Goal: Information Seeking & Learning: Learn about a topic

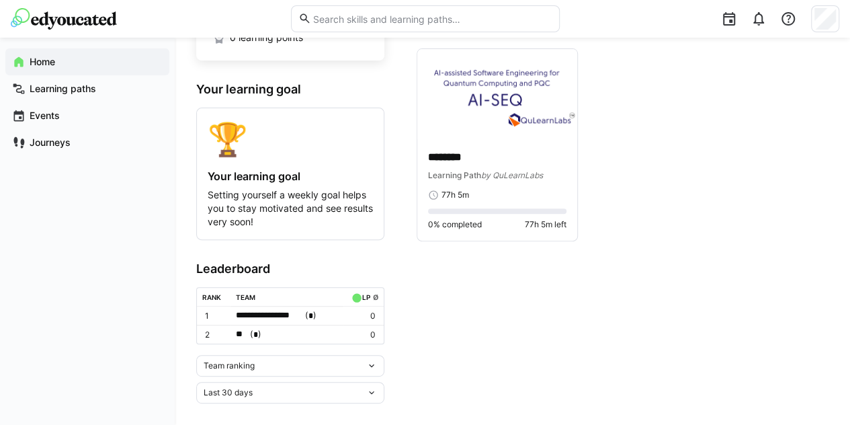
scroll to position [66, 0]
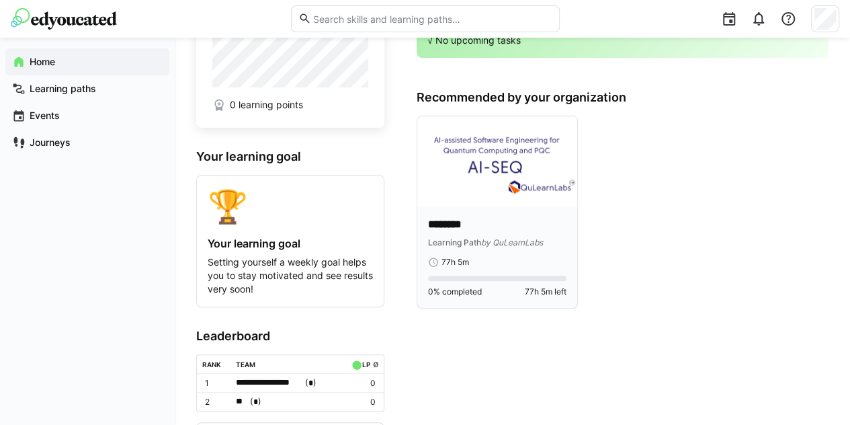
click at [523, 210] on div "******** Learning Path by QuLearnLabs 77h 5m 0% completed 77h 5m left" at bounding box center [497, 256] width 160 height 101
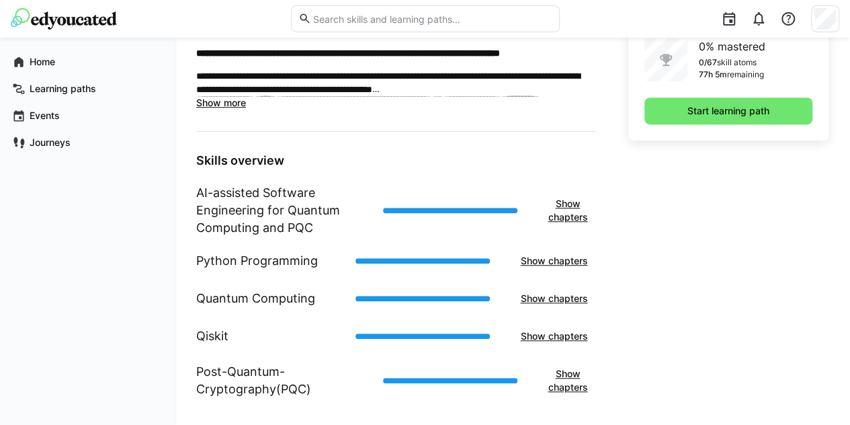
scroll to position [280, 0]
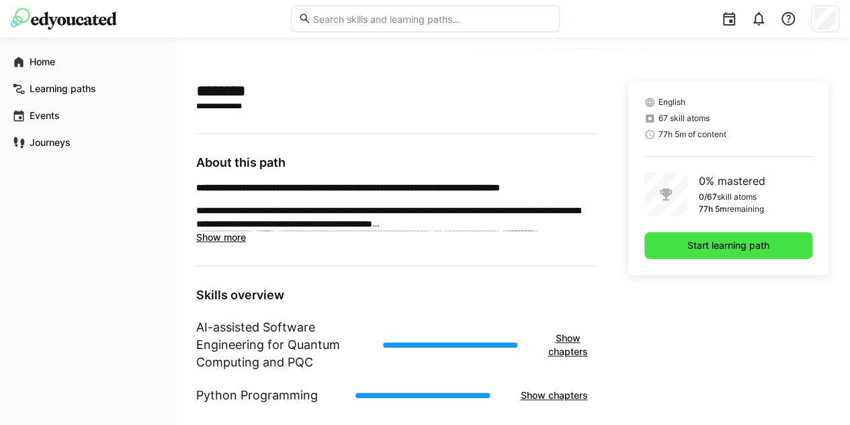
click at [706, 246] on span "Start learning path" at bounding box center [728, 245] width 86 height 13
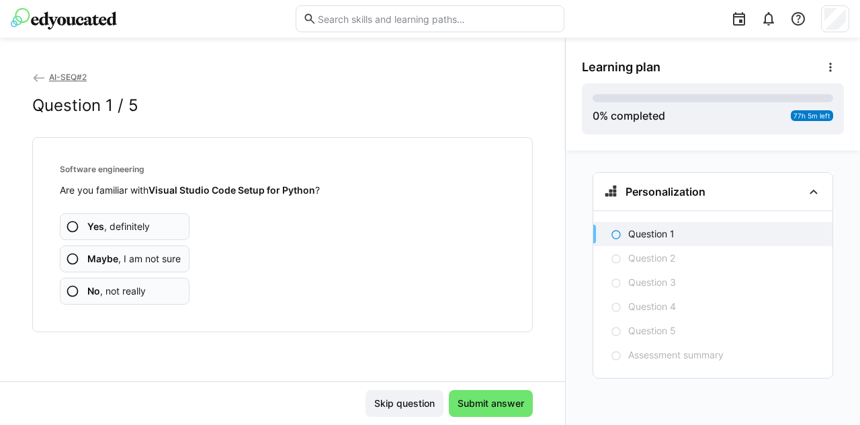
click at [153, 233] on app-assessment-question-radio "Yes , definitely" at bounding box center [125, 226] width 130 height 27
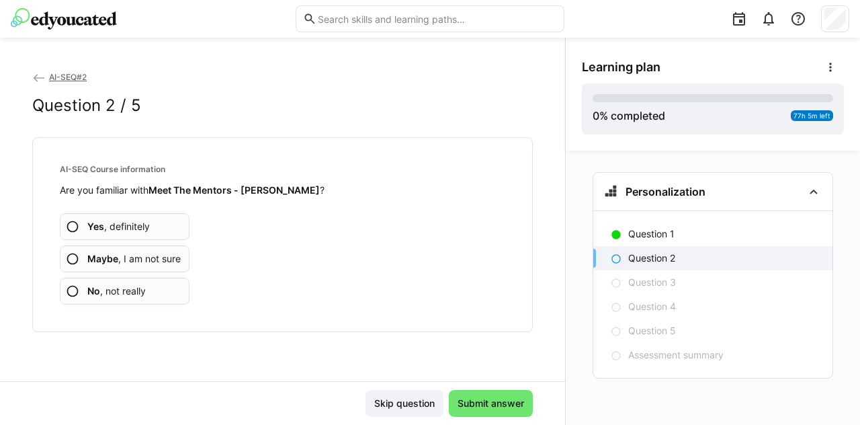
click at [159, 229] on app-assessment-question-radio "Yes , definitely" at bounding box center [125, 226] width 130 height 27
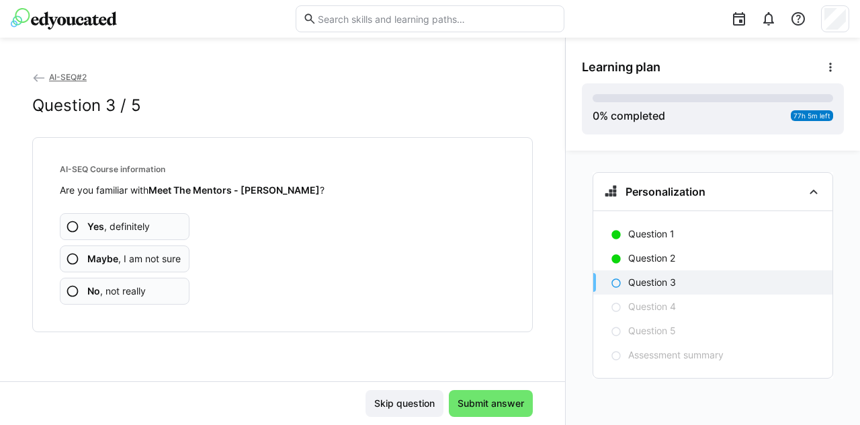
click at [163, 228] on app-assessment-question-radio "Yes , definitely" at bounding box center [125, 226] width 130 height 27
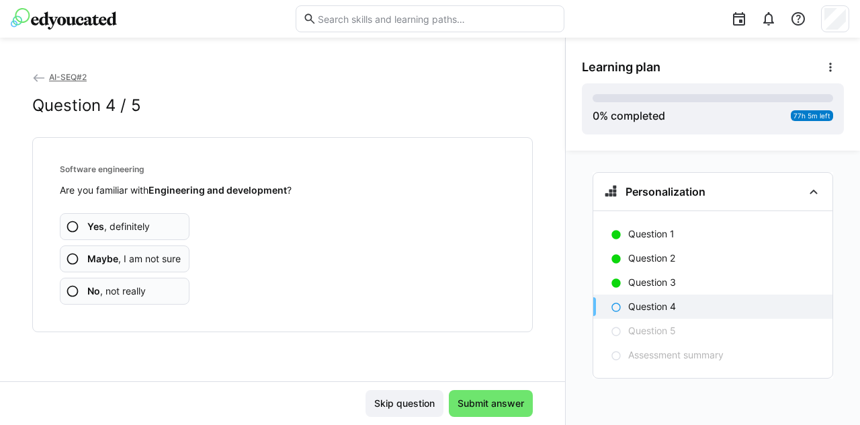
click at [163, 228] on app-assessment-question-radio "Yes , definitely" at bounding box center [125, 226] width 130 height 27
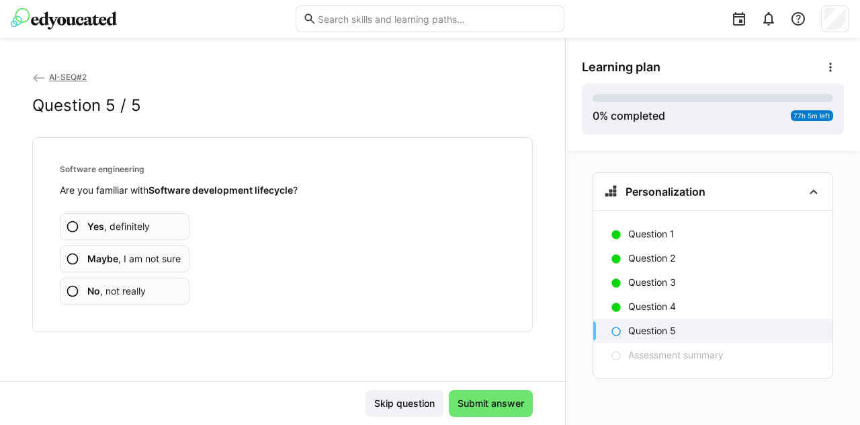
click at [167, 255] on span "Maybe , I am not sure" at bounding box center [133, 258] width 93 height 13
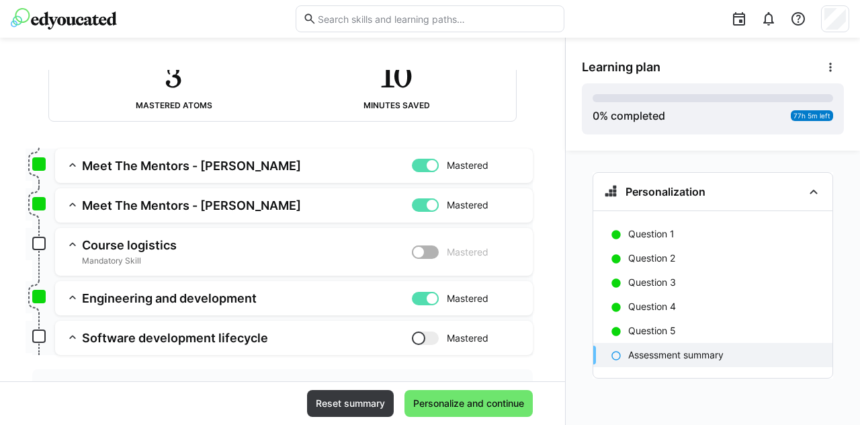
scroll to position [175, 0]
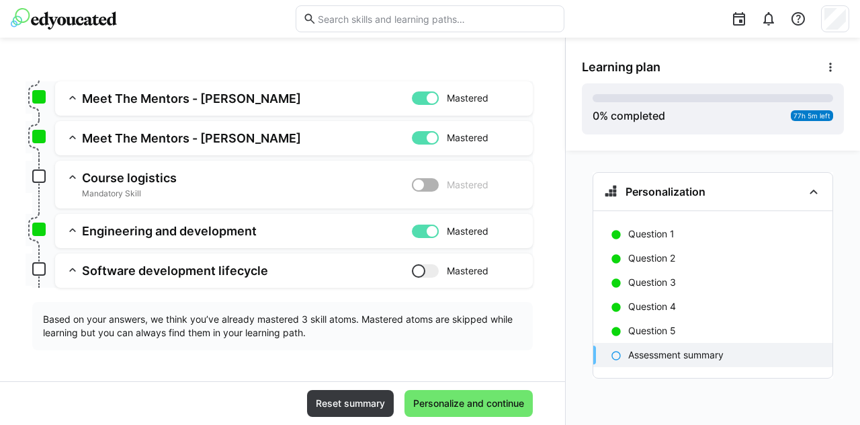
click at [425, 234] on div at bounding box center [431, 230] width 13 height 13
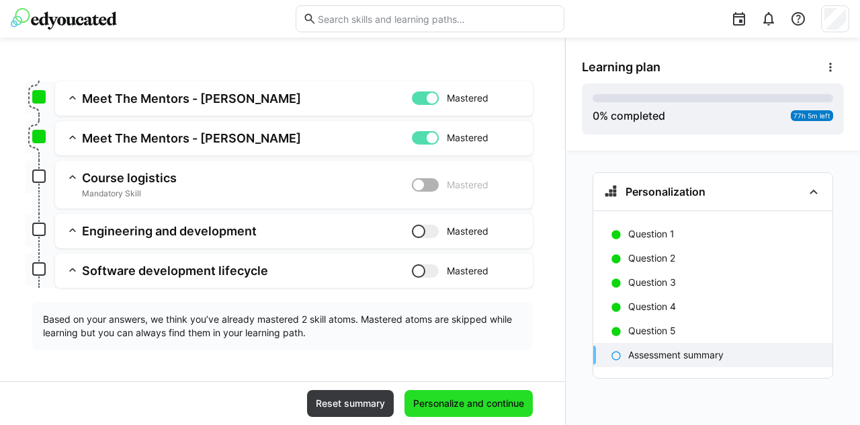
click at [497, 403] on span "Personalize and continue" at bounding box center [468, 402] width 115 height 13
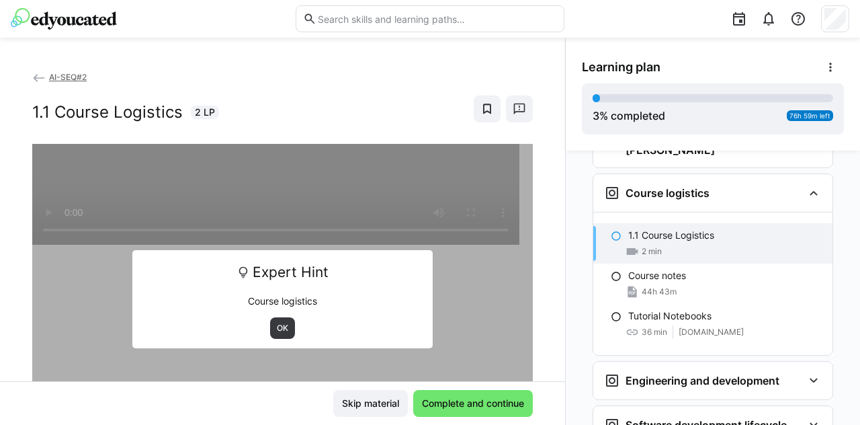
scroll to position [134, 0]
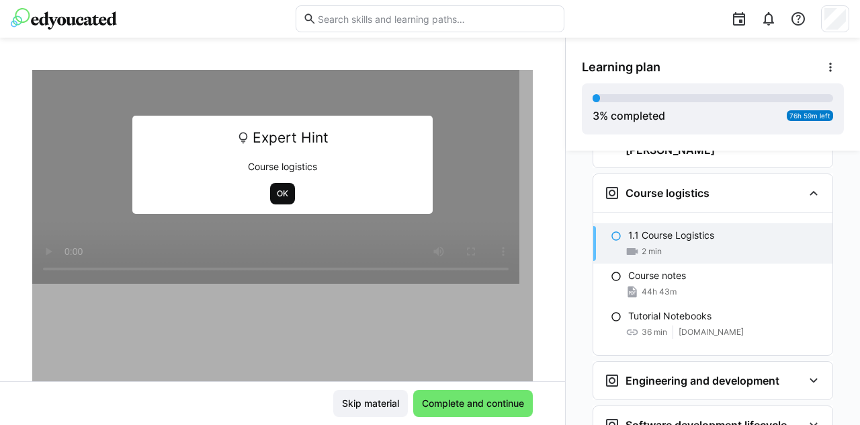
click at [270, 190] on span "OK" at bounding box center [282, 194] width 25 height 22
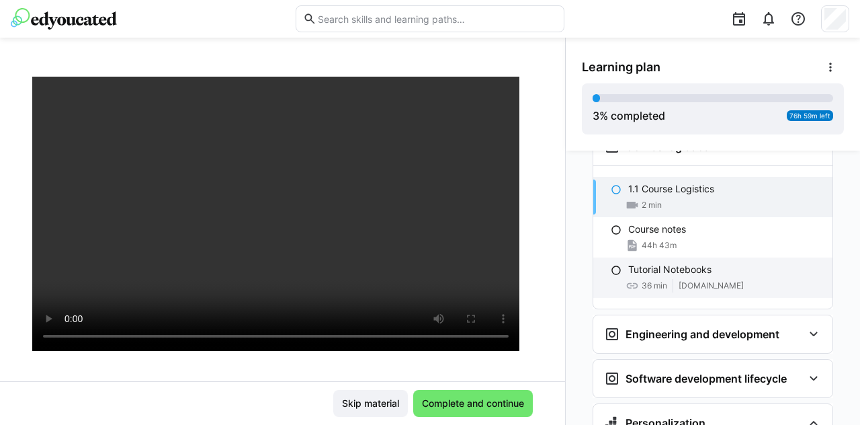
scroll to position [65, 0]
